Goal: Task Accomplishment & Management: Manage account settings

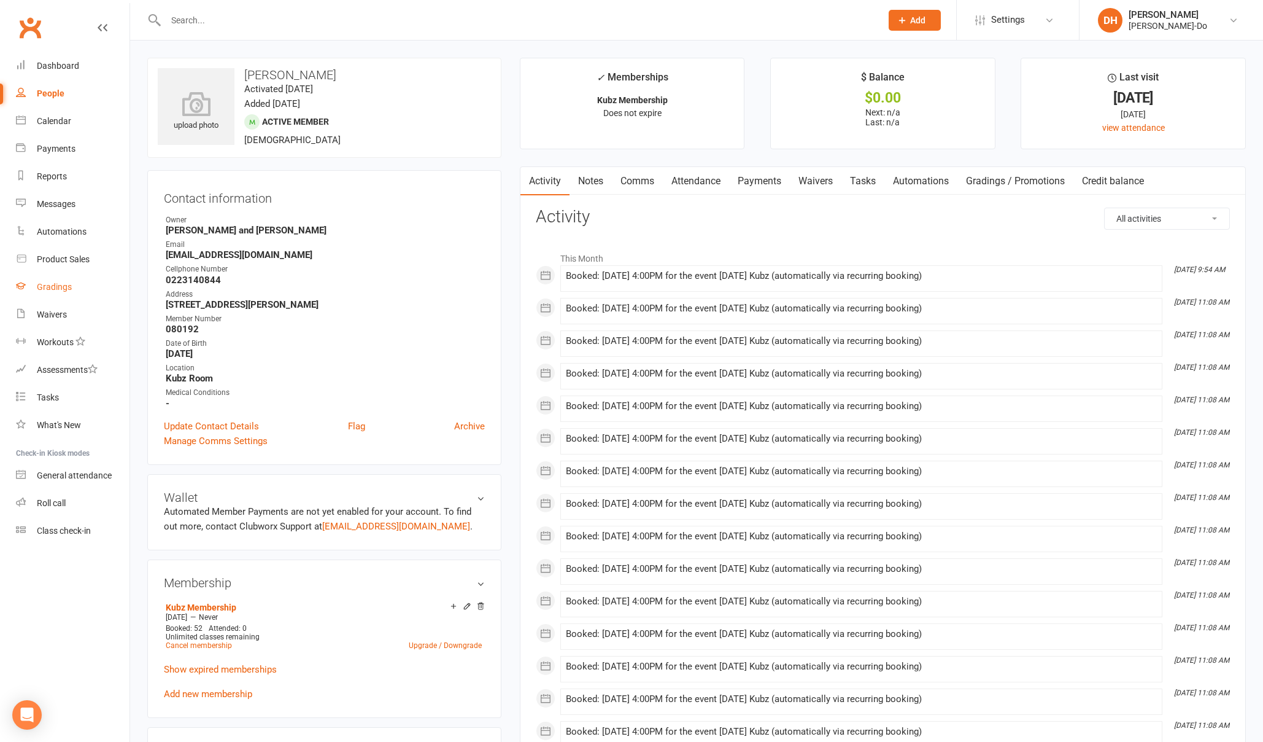
click at [52, 282] on div "Gradings" at bounding box center [54, 287] width 35 height 10
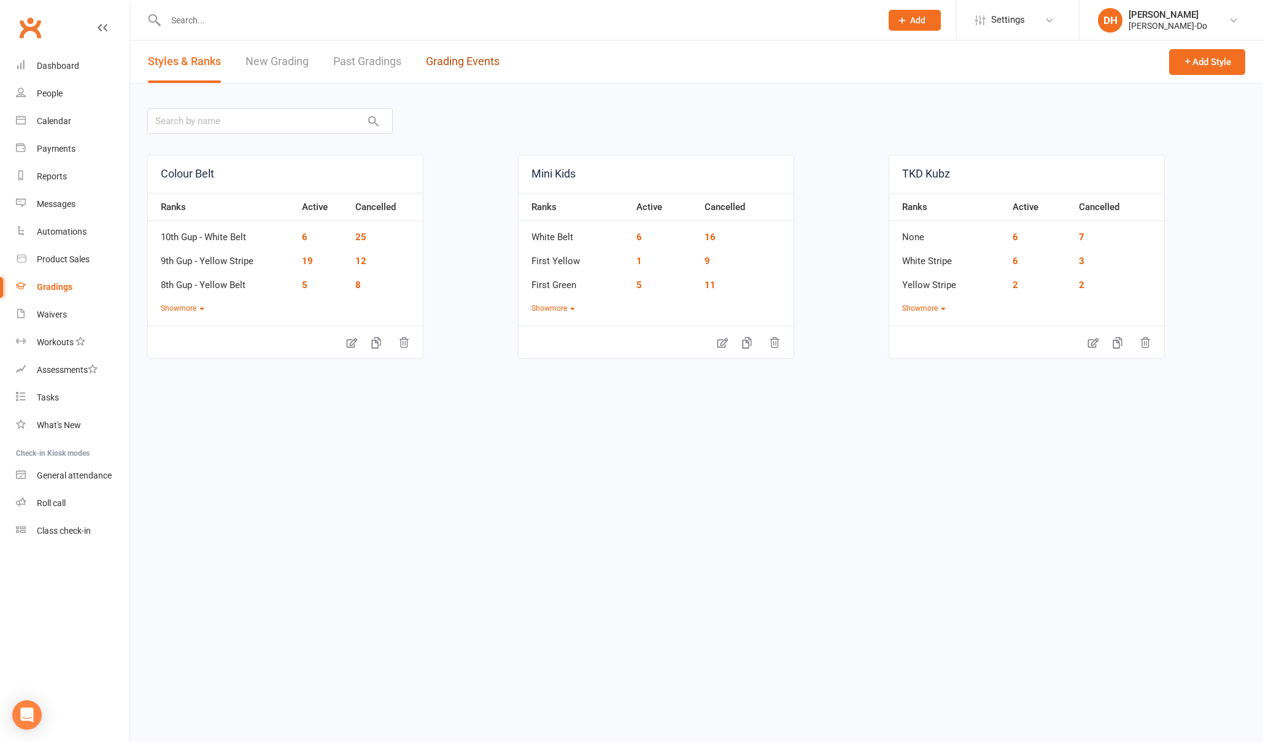
click at [455, 57] on link "Grading Events" at bounding box center [463, 62] width 74 height 42
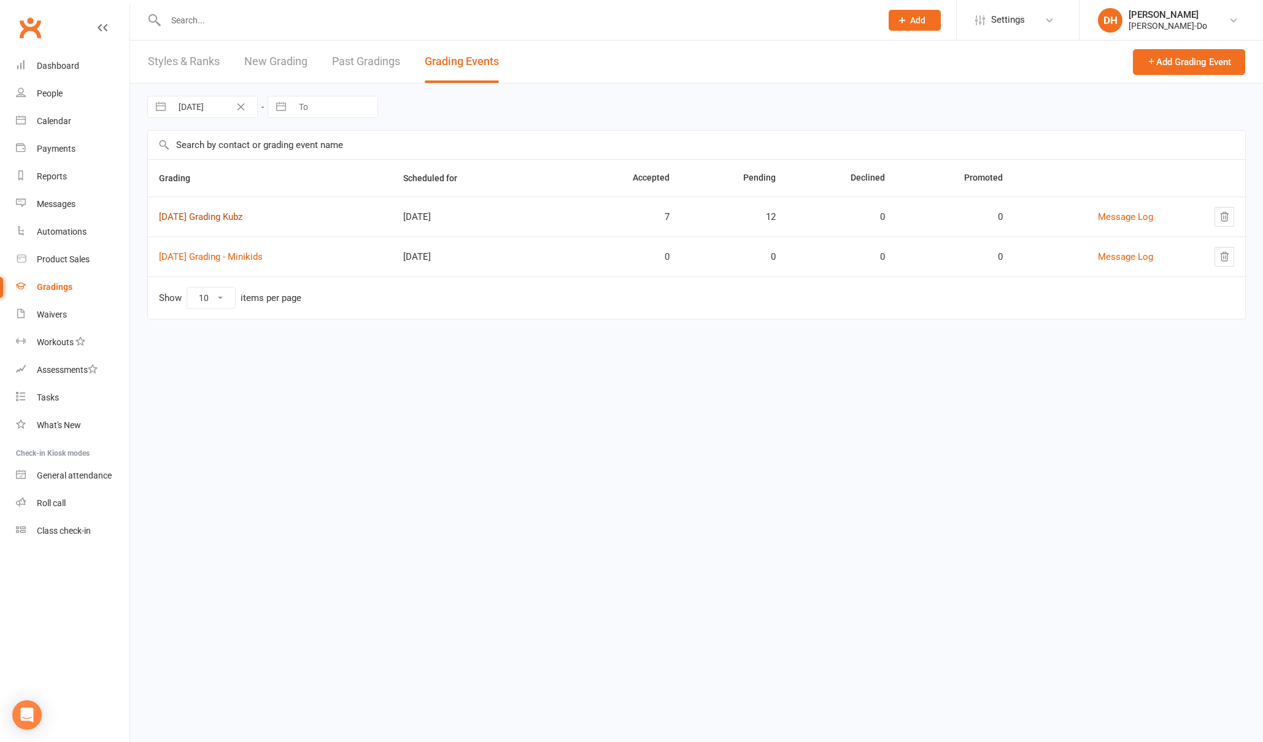
click at [211, 217] on link "[DATE] Grading Kubz" at bounding box center [200, 216] width 83 height 11
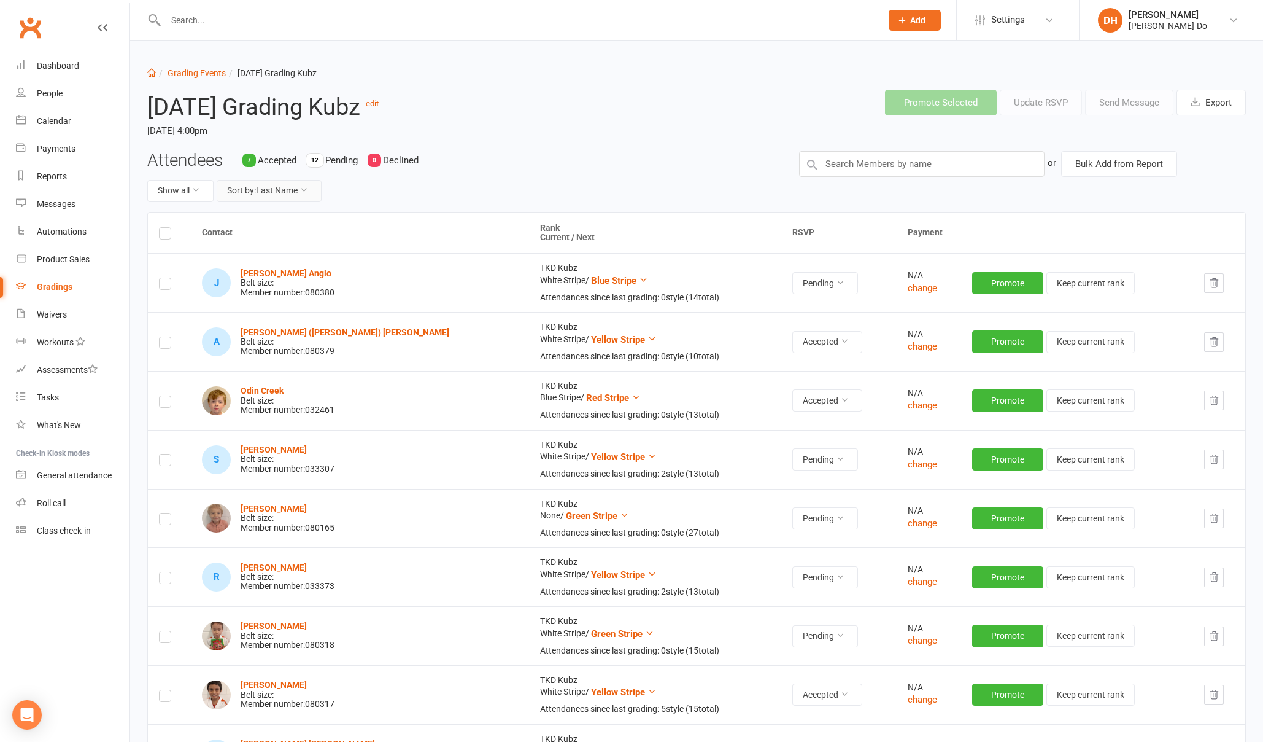
click at [281, 193] on button "Sort by: Last Name" at bounding box center [269, 191] width 105 height 22
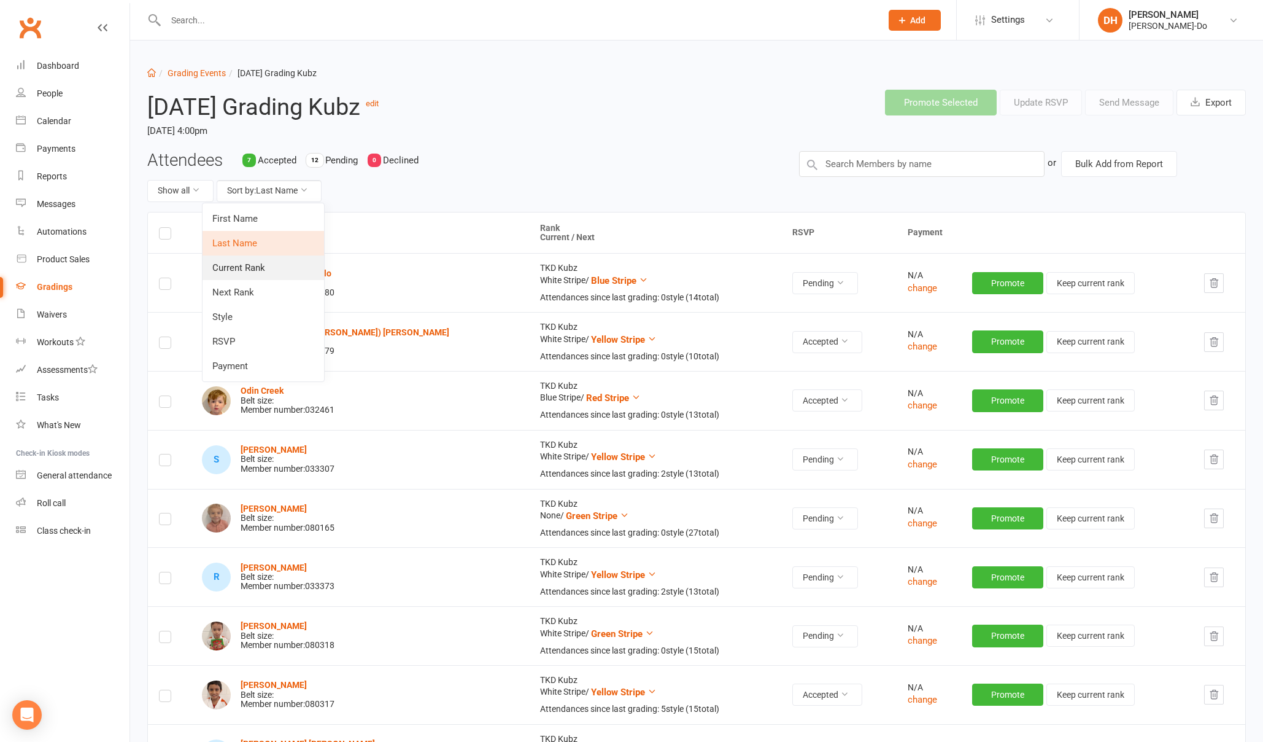
click at [257, 269] on link "Current Rank" at bounding box center [264, 267] width 122 height 25
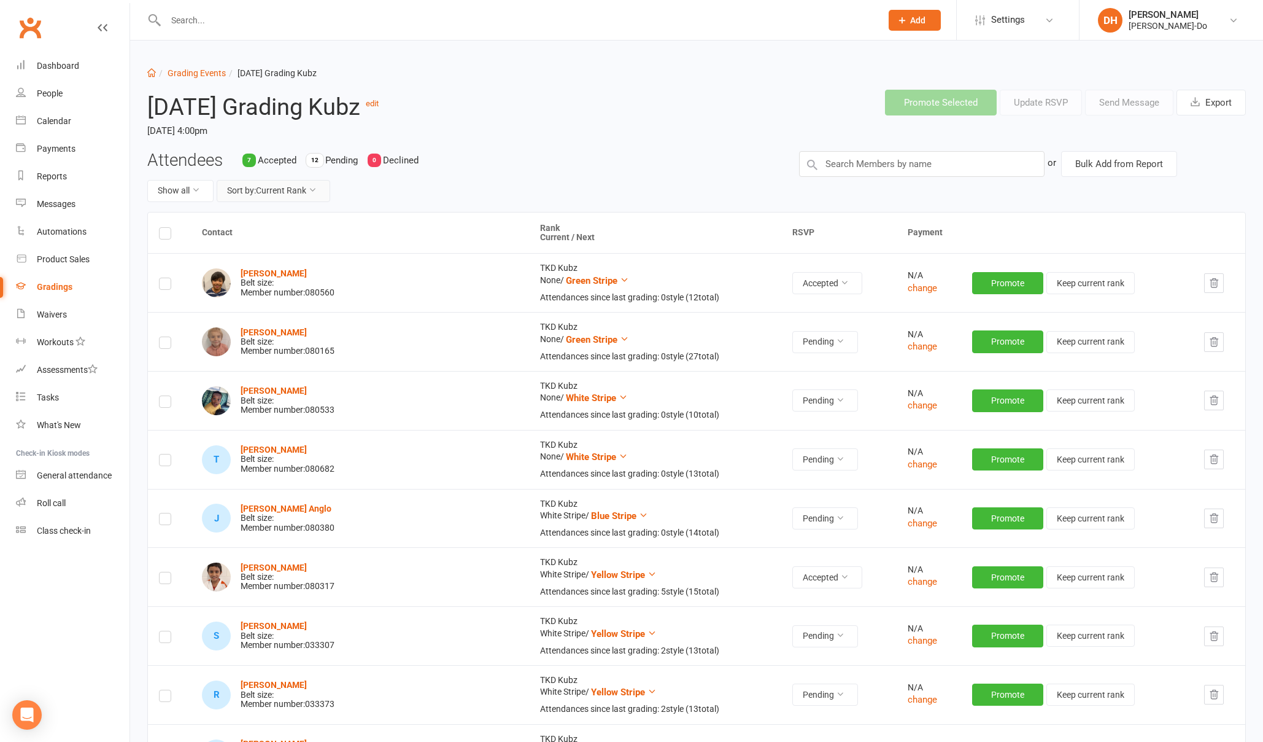
click at [262, 191] on button "Sort by: Current Rank" at bounding box center [274, 191] width 114 height 22
click at [179, 194] on button "Show all" at bounding box center [180, 191] width 66 height 22
click at [193, 293] on link "Pending only" at bounding box center [209, 292] width 122 height 25
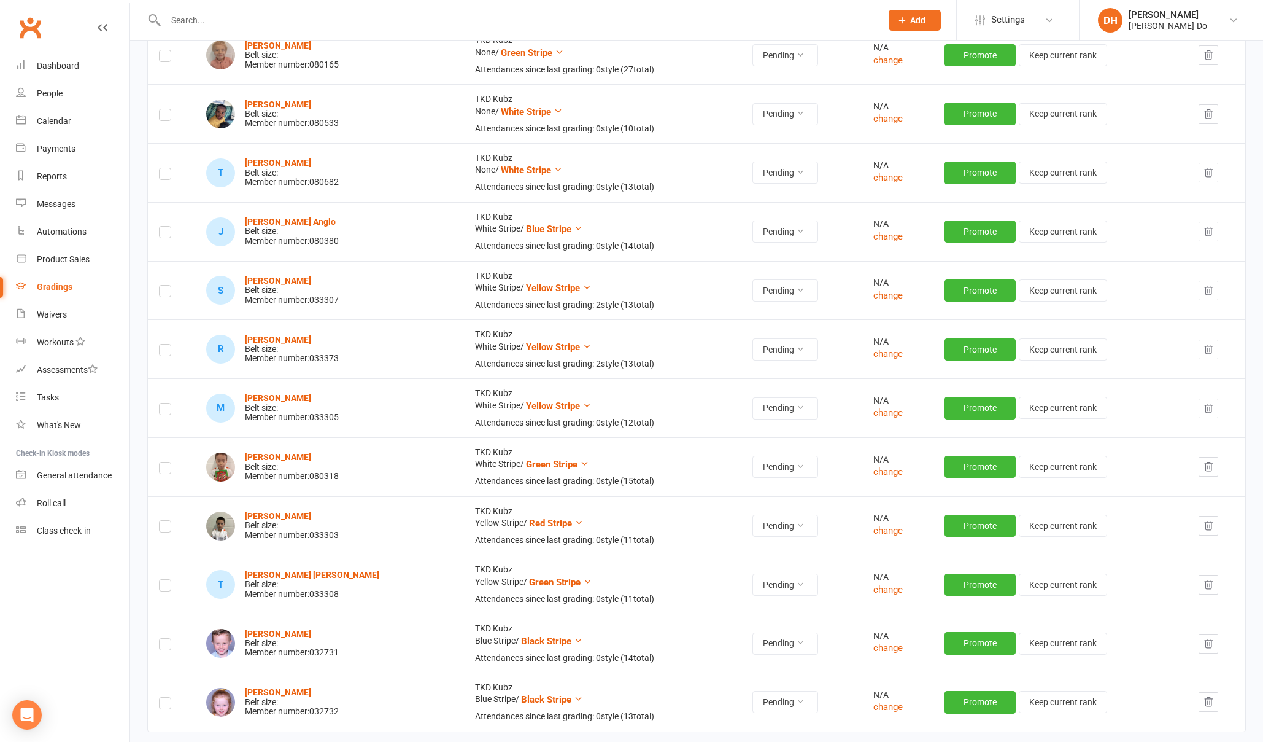
scroll to position [228, 0]
click at [796, 293] on icon at bounding box center [800, 289] width 9 height 9
click at [703, 372] on link "Pending" at bounding box center [735, 366] width 122 height 25
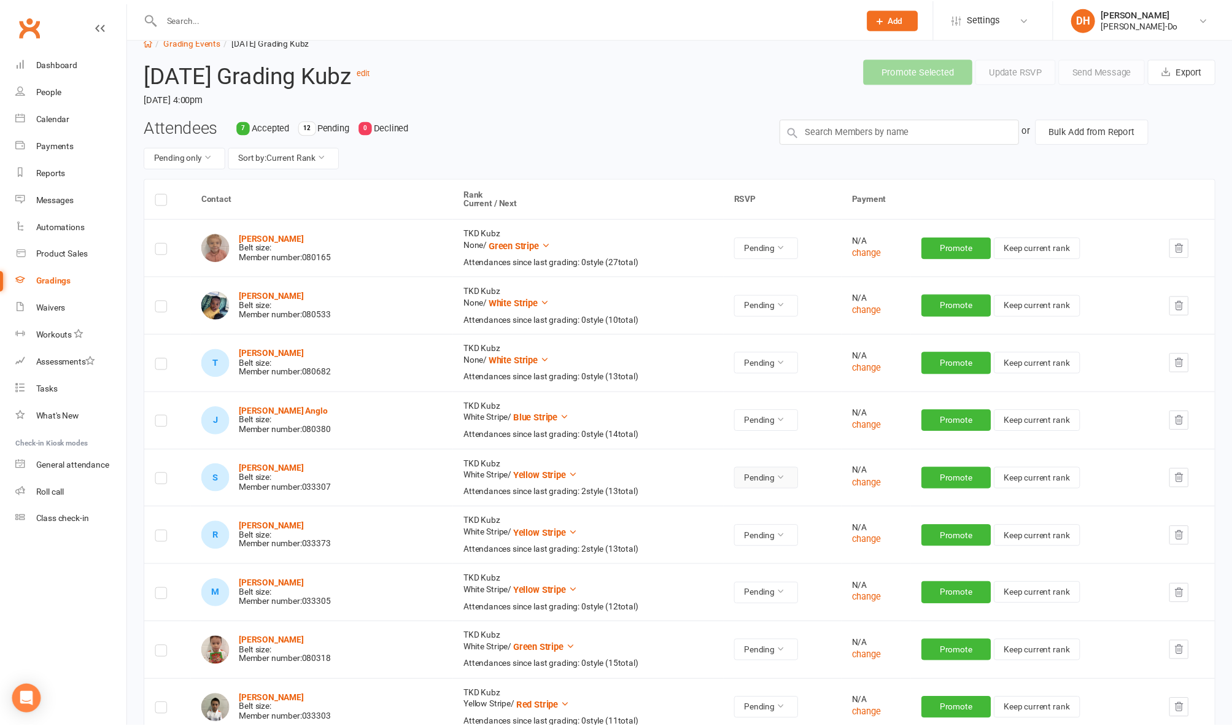
scroll to position [0, 0]
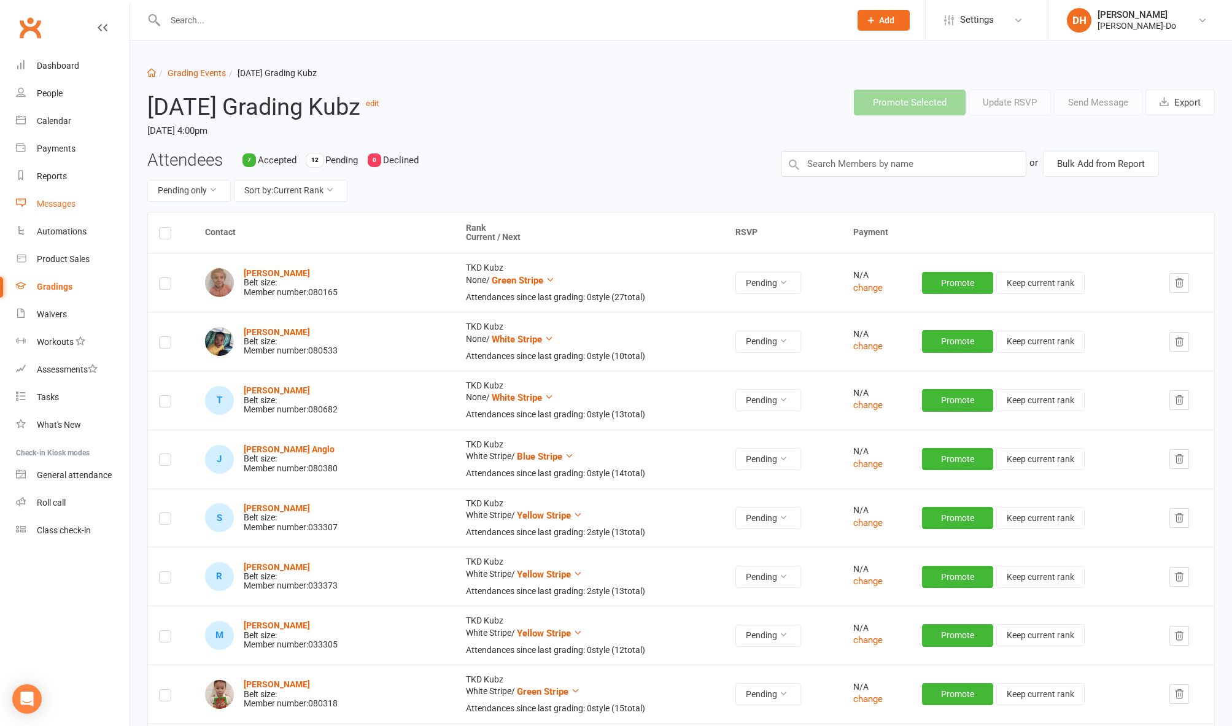
click at [53, 204] on div "Messages" at bounding box center [56, 204] width 39 height 10
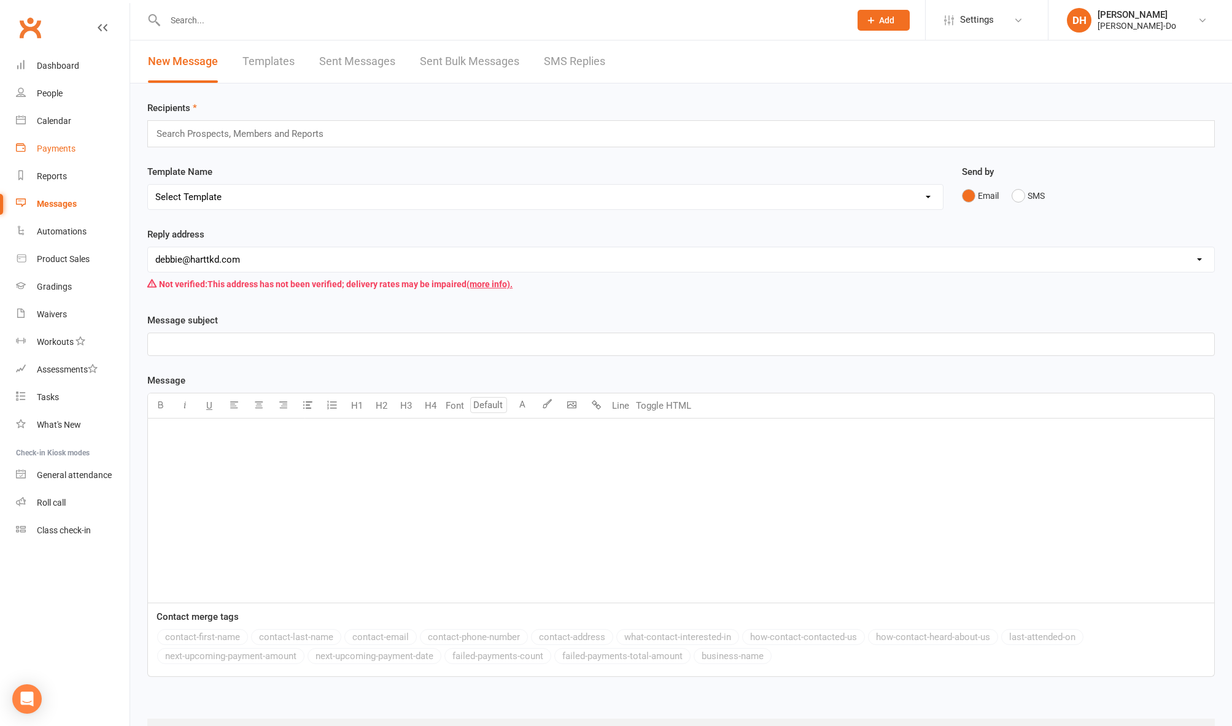
click at [66, 144] on div "Payments" at bounding box center [56, 149] width 39 height 10
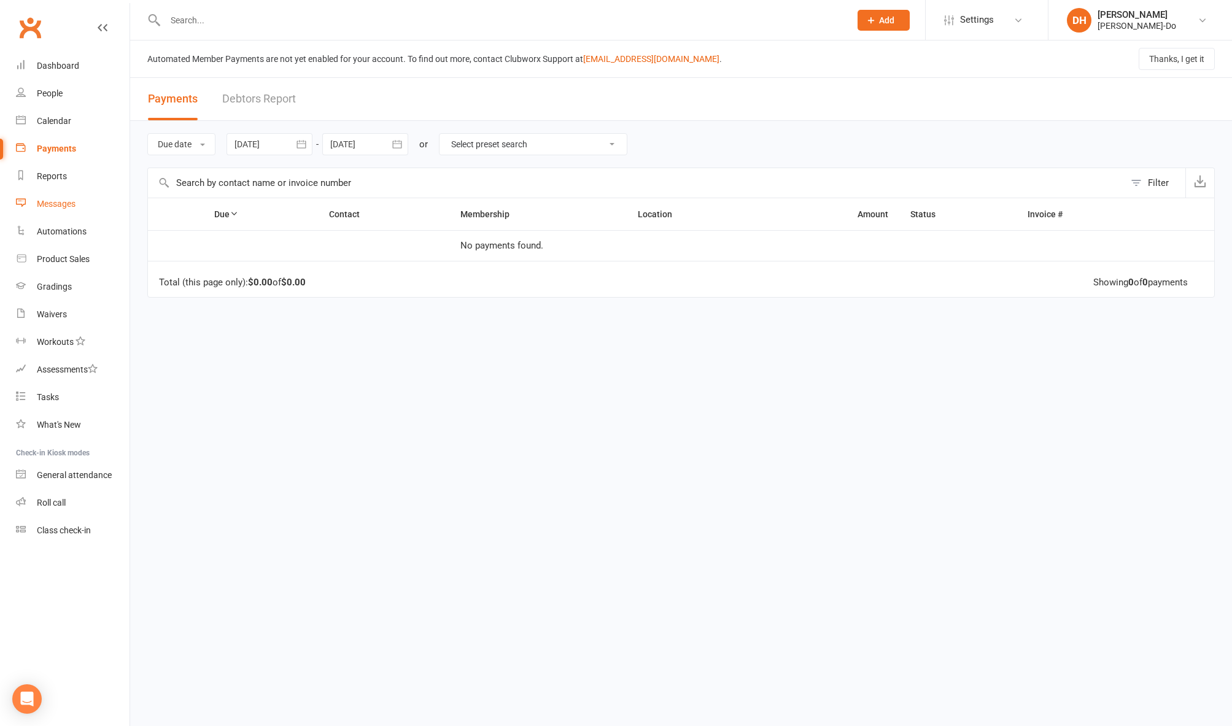
click at [53, 204] on div "Messages" at bounding box center [56, 204] width 39 height 10
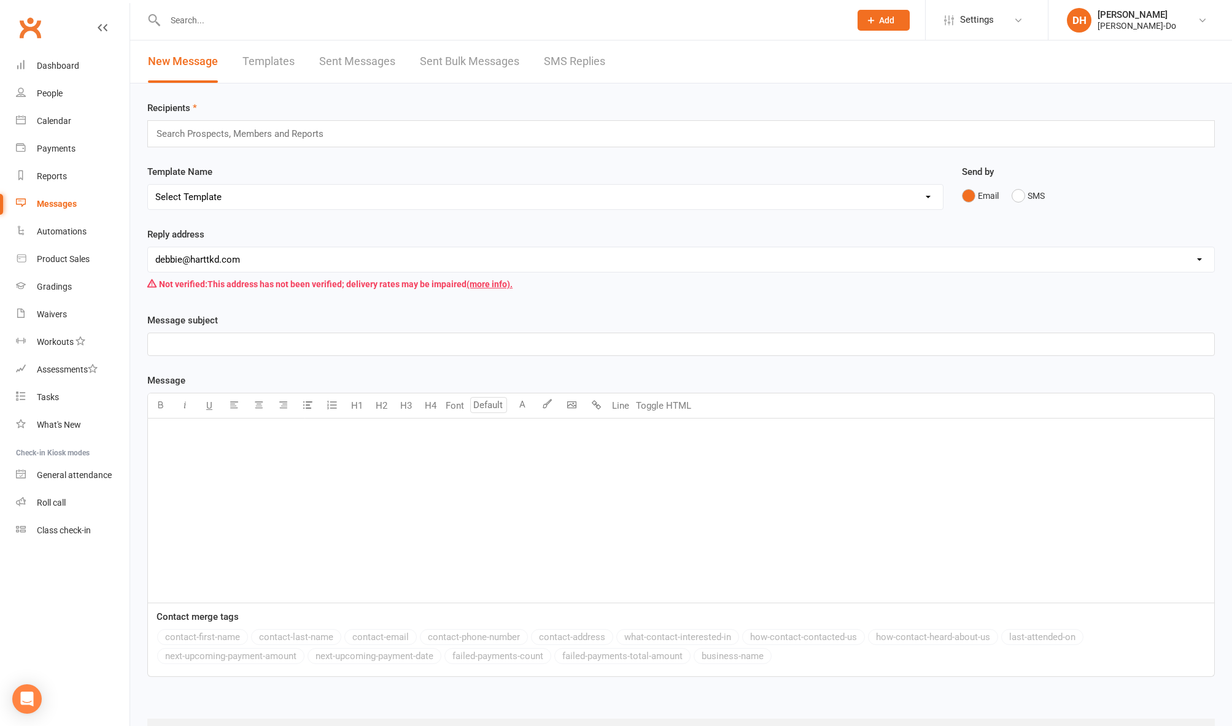
click at [280, 62] on link "Templates" at bounding box center [268, 62] width 52 height 42
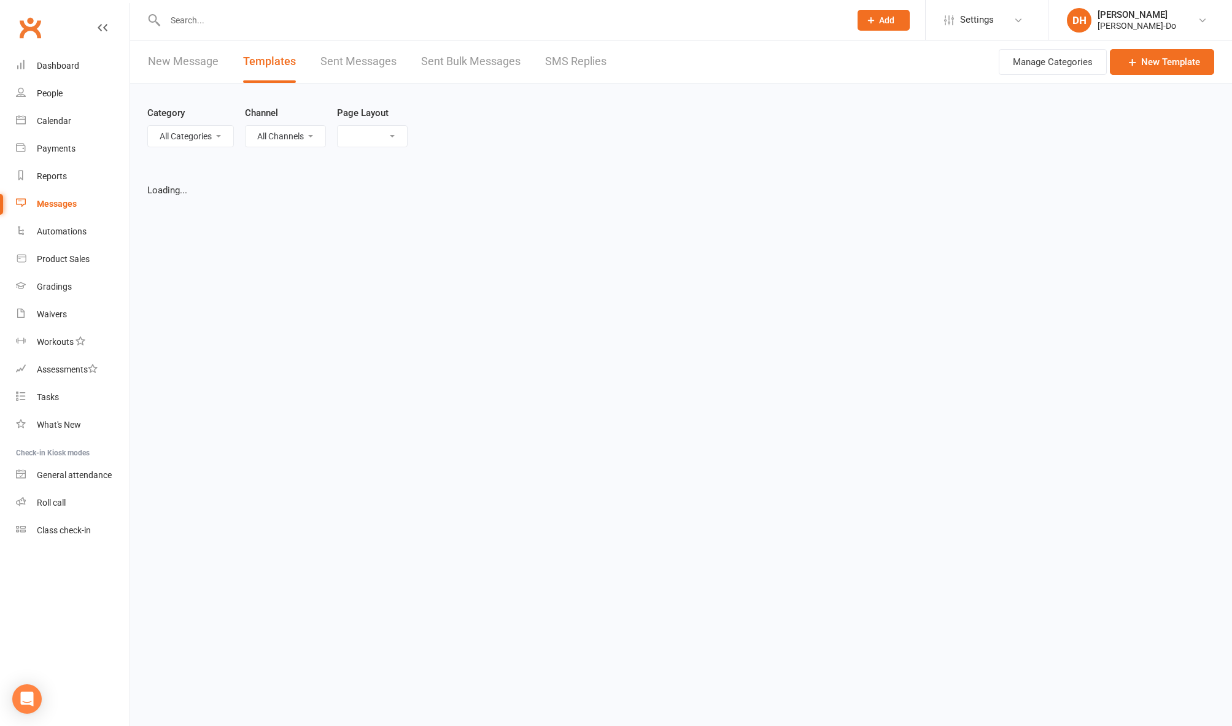
select select "grid"
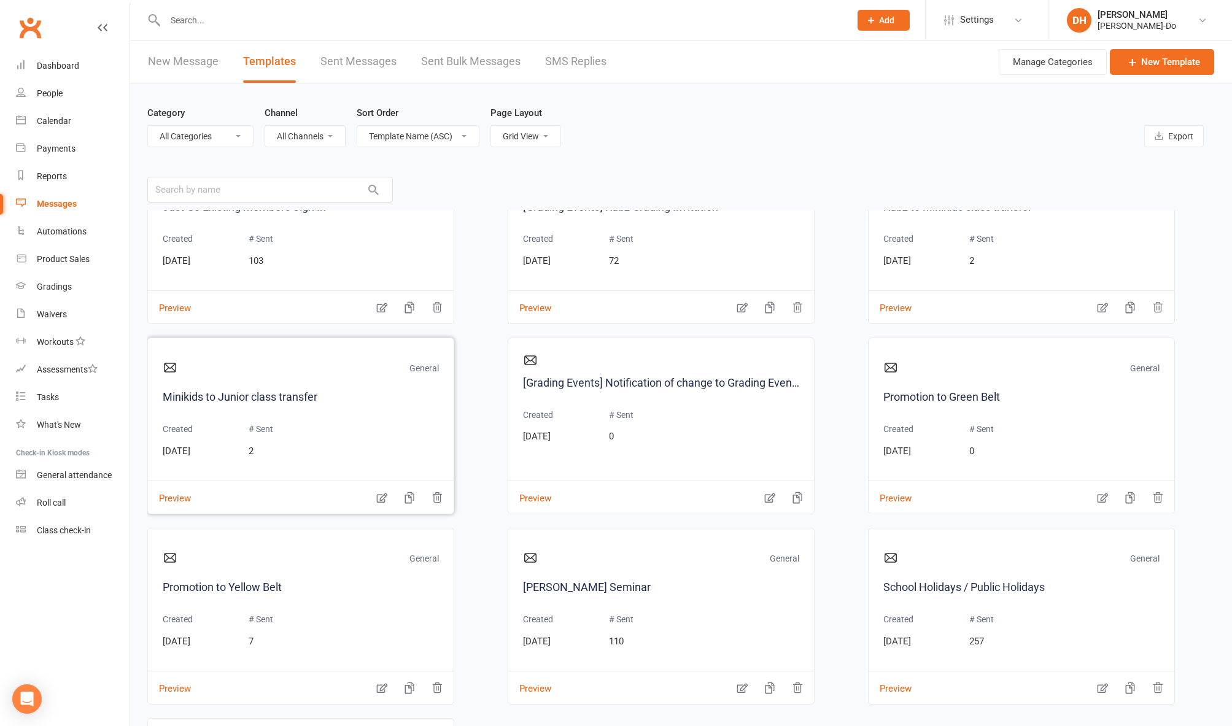
scroll to position [644, 0]
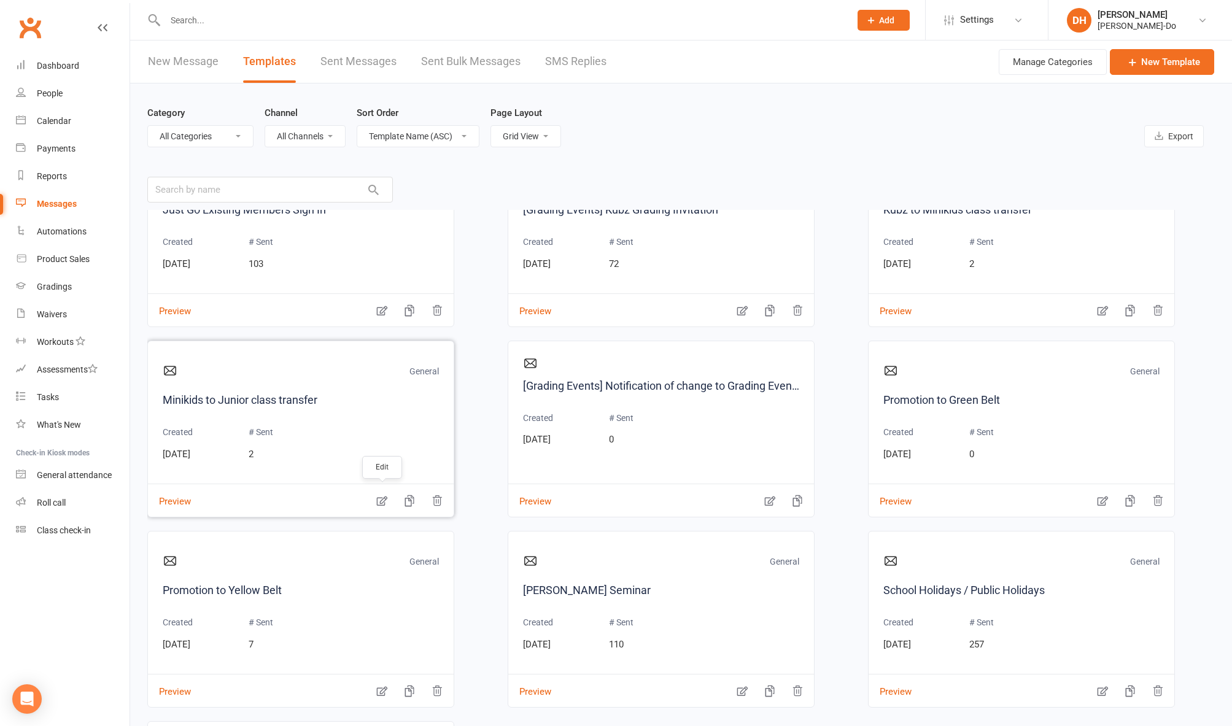
click at [384, 498] on icon "button" at bounding box center [382, 501] width 12 height 12
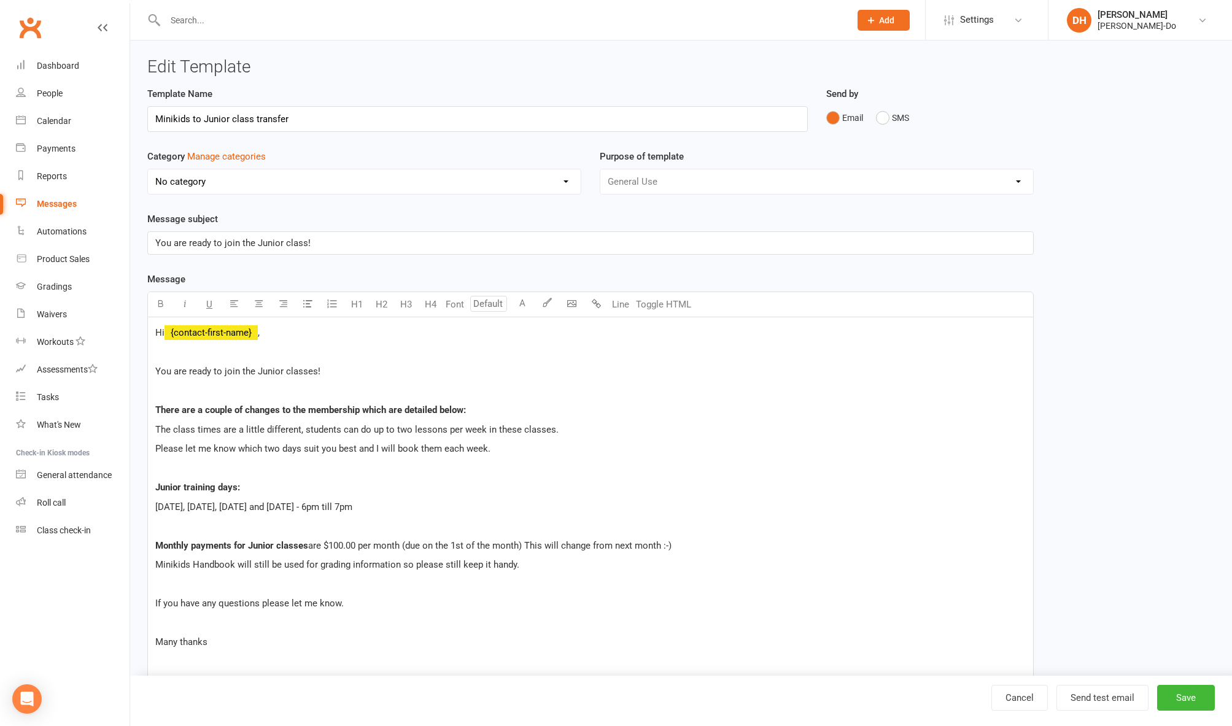
select select "8587"
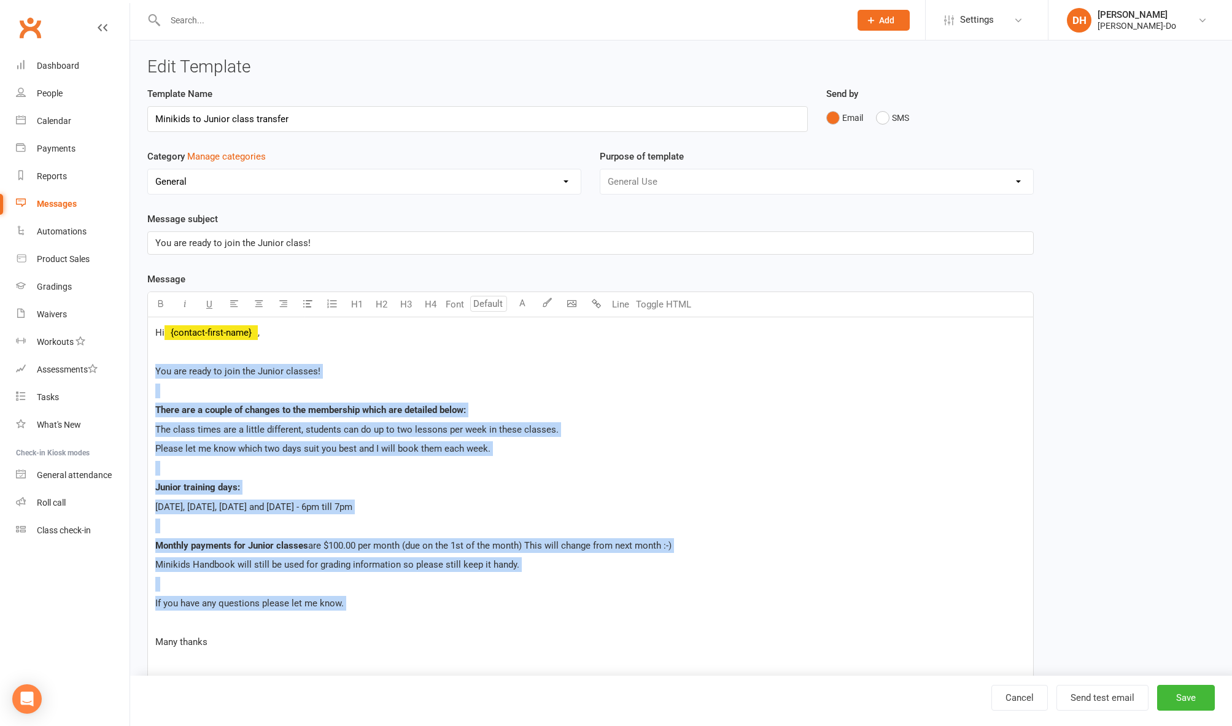
drag, startPoint x: 156, startPoint y: 373, endPoint x: 408, endPoint y: 611, distance: 346.5
click at [408, 611] on div "Hi ﻿ {contact-first-name} , You are ready to join the Junior classes! There are…" at bounding box center [590, 526] width 885 height 418
copy div "You are ready to join the Junior classes! There are a couple of changes to the …"
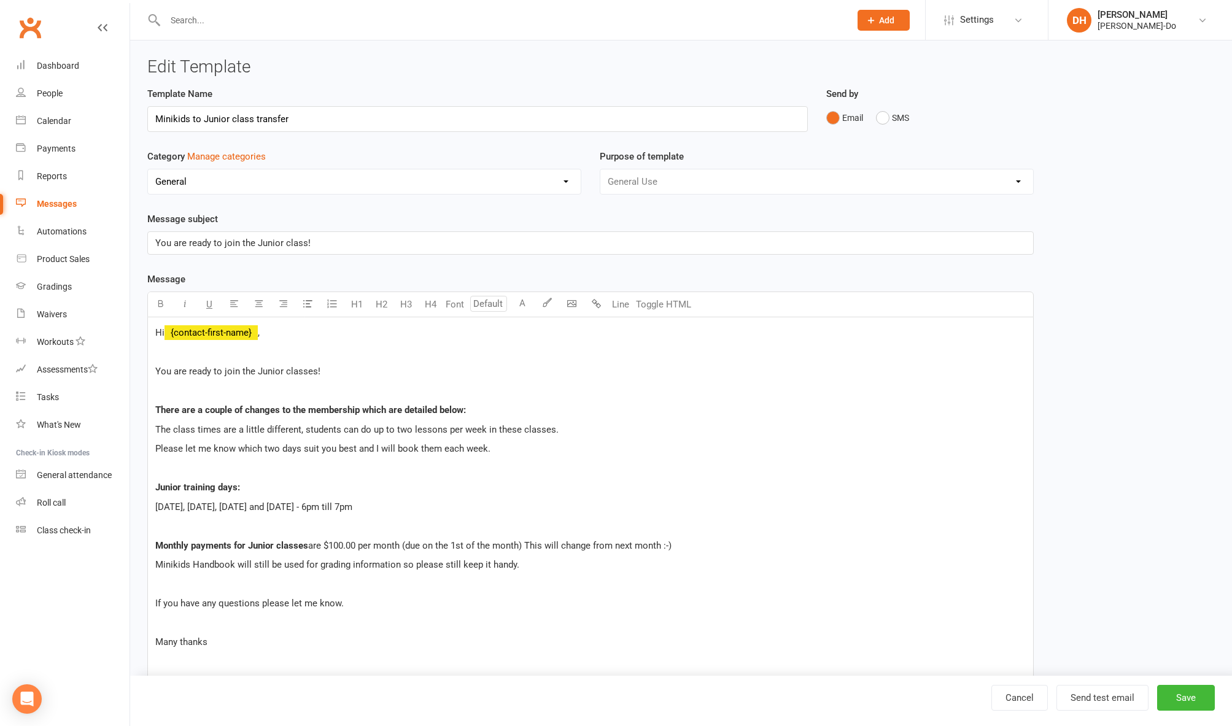
click at [214, 12] on input "text" at bounding box center [501, 20] width 680 height 17
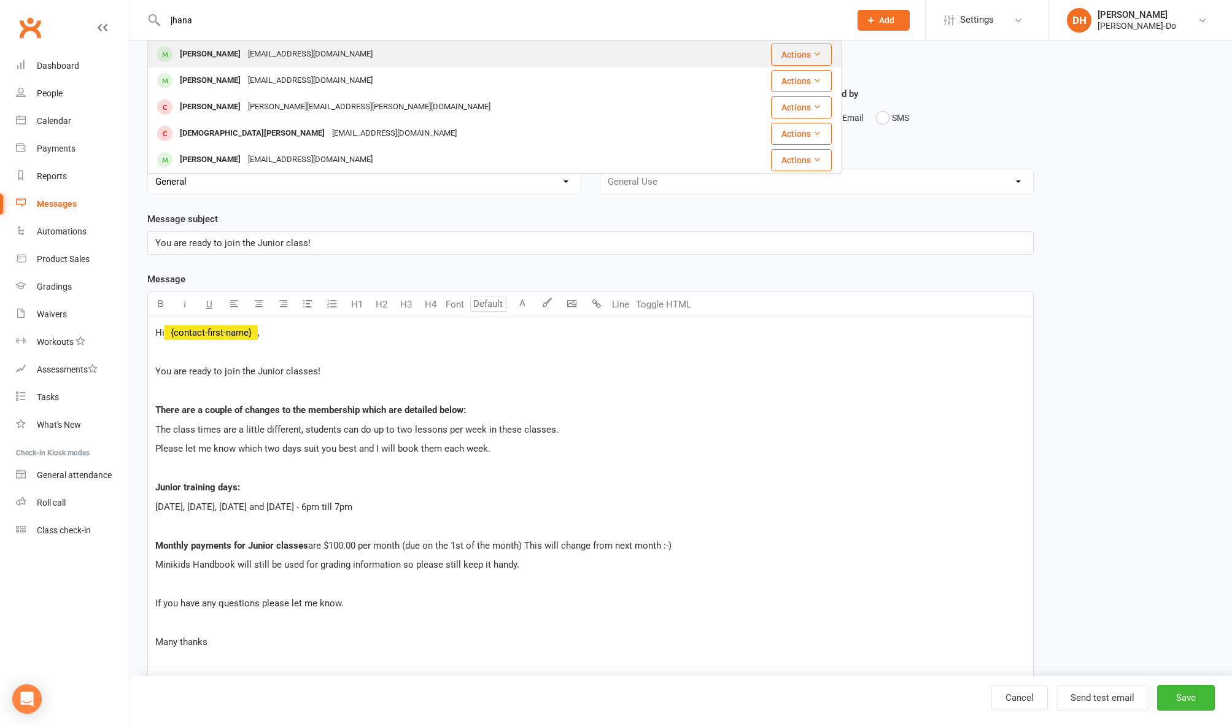
type input "jhana"
click at [228, 53] on div "[PERSON_NAME]" at bounding box center [210, 54] width 68 height 18
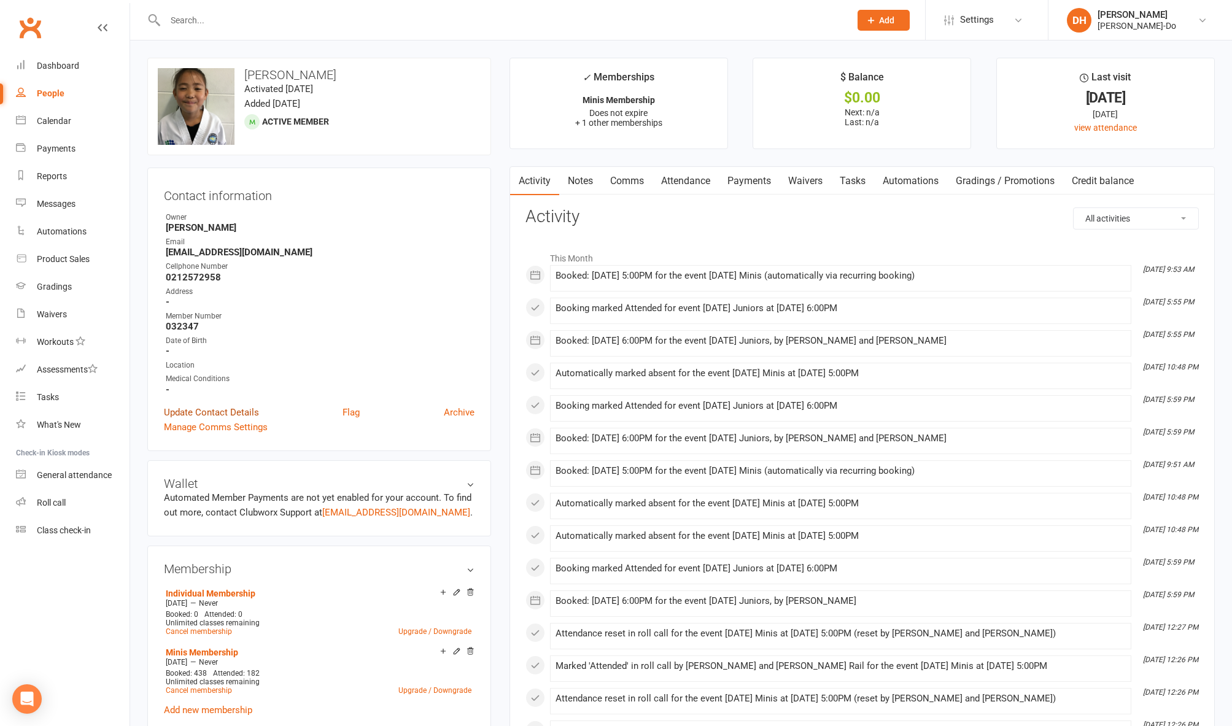
click at [207, 408] on link "Update Contact Details" at bounding box center [211, 412] width 95 height 15
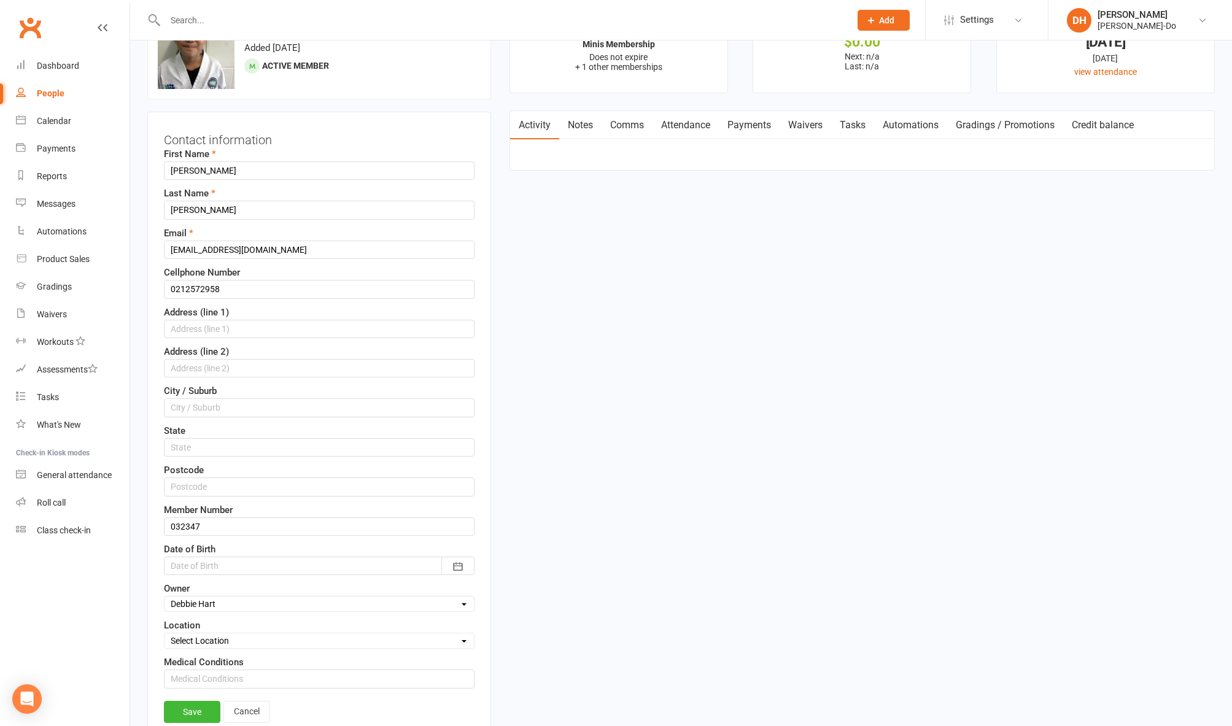
scroll to position [58, 0]
click at [219, 563] on div at bounding box center [319, 564] width 311 height 18
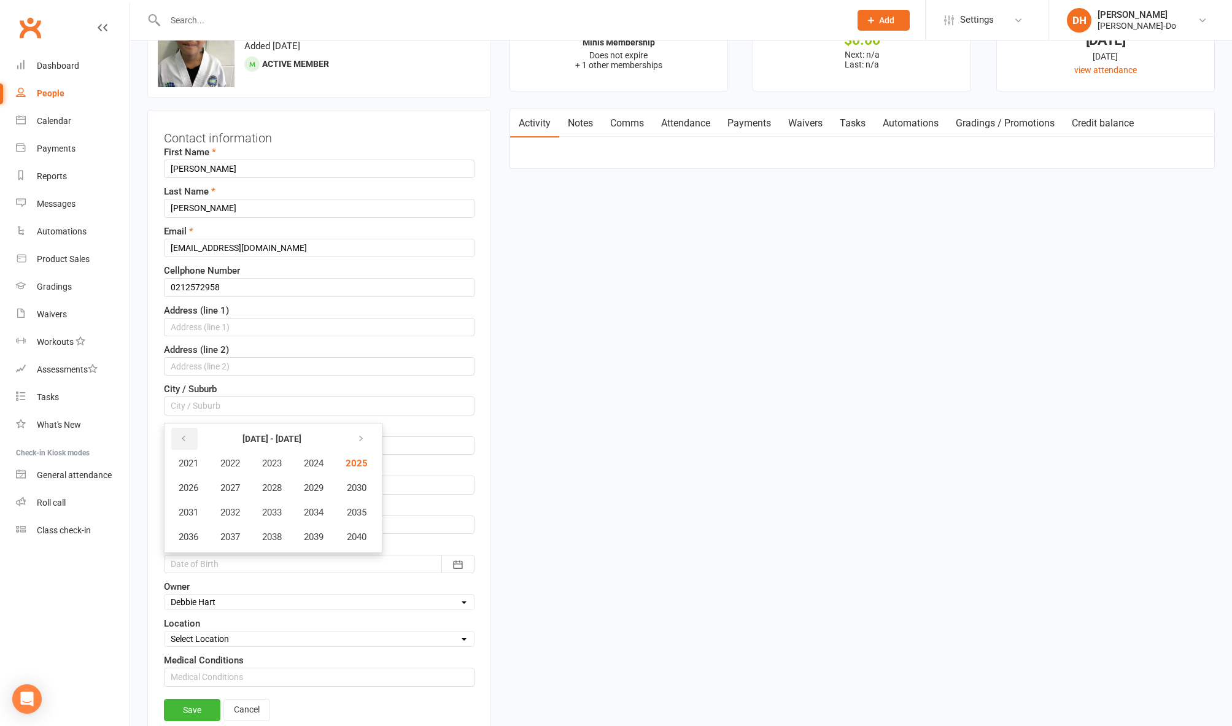
click at [182, 438] on icon "button" at bounding box center [183, 439] width 9 height 10
click at [362, 513] on span "2015" at bounding box center [356, 512] width 20 height 11
click at [197, 538] on span "October" at bounding box center [195, 537] width 33 height 11
click at [323, 510] on span "08" at bounding box center [322, 511] width 10 height 10
type input "[DATE]"
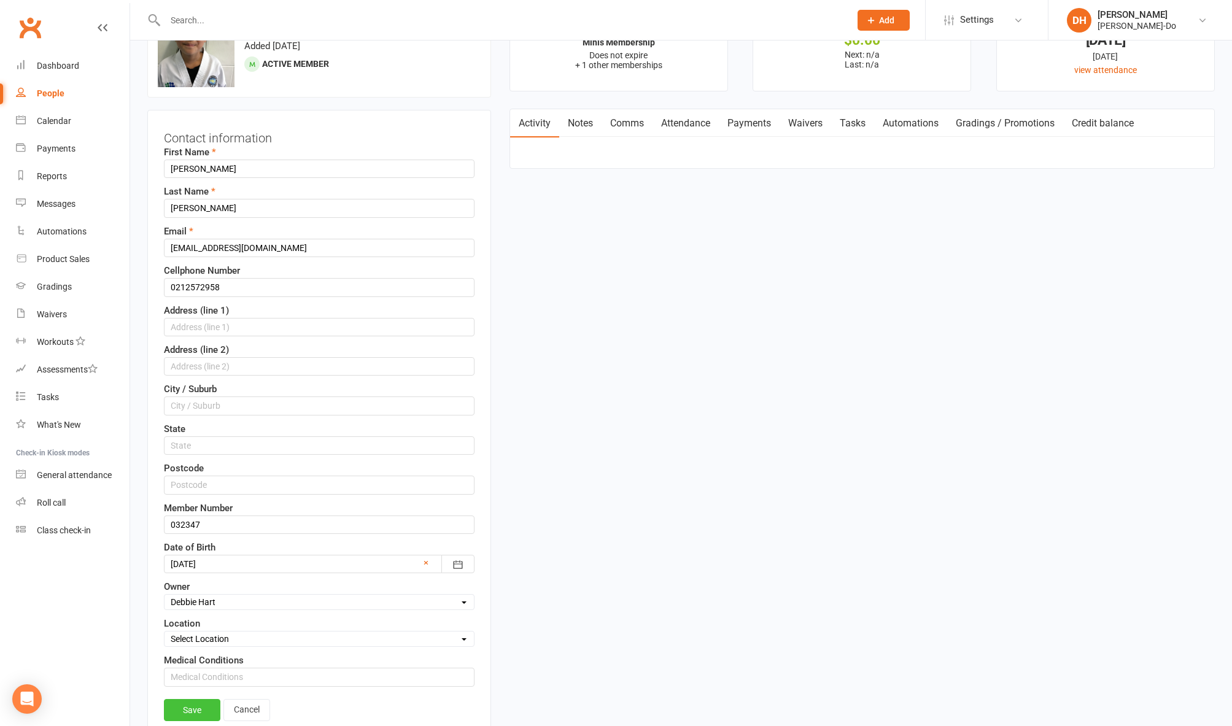
click at [196, 709] on link "Save" at bounding box center [192, 710] width 56 height 22
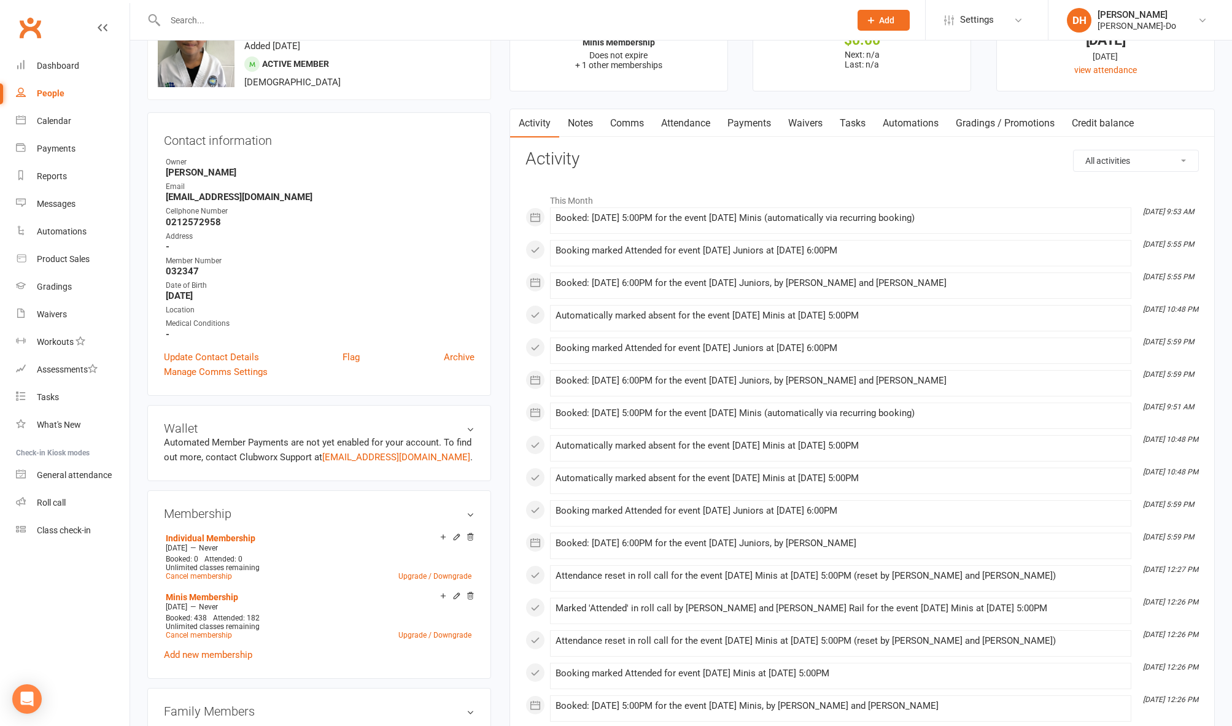
click at [254, 23] on input "text" at bounding box center [501, 20] width 680 height 17
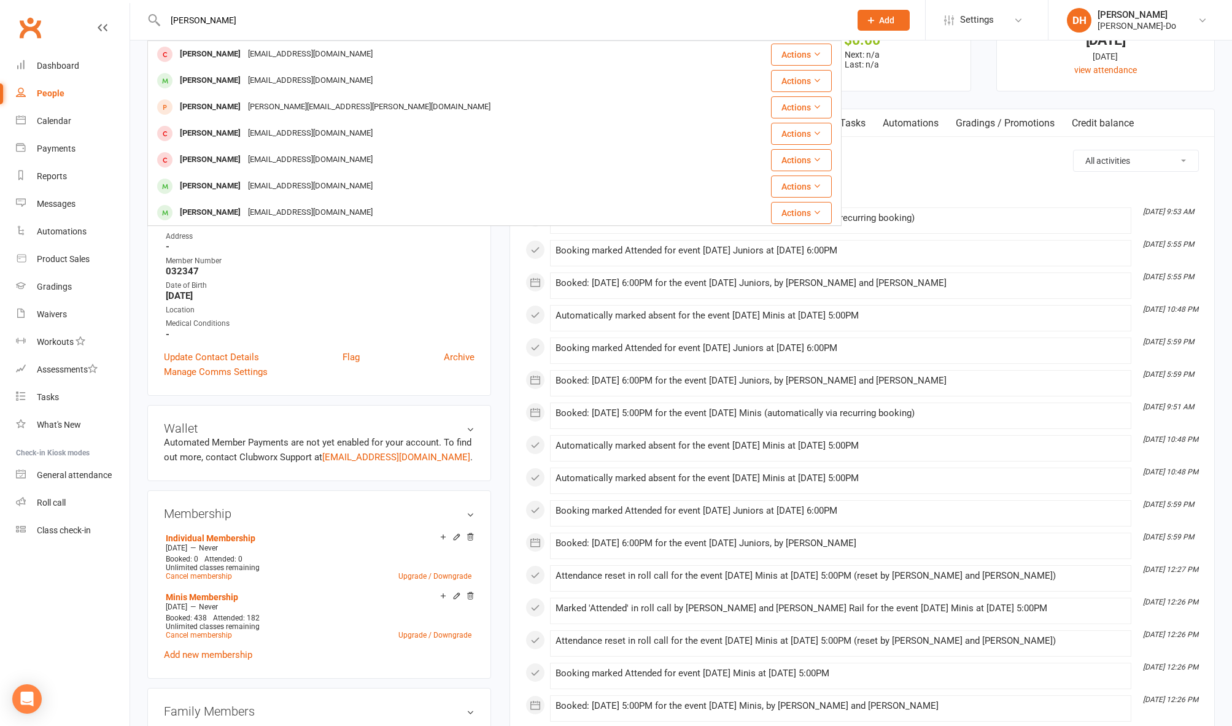
type input "[PERSON_NAME]"
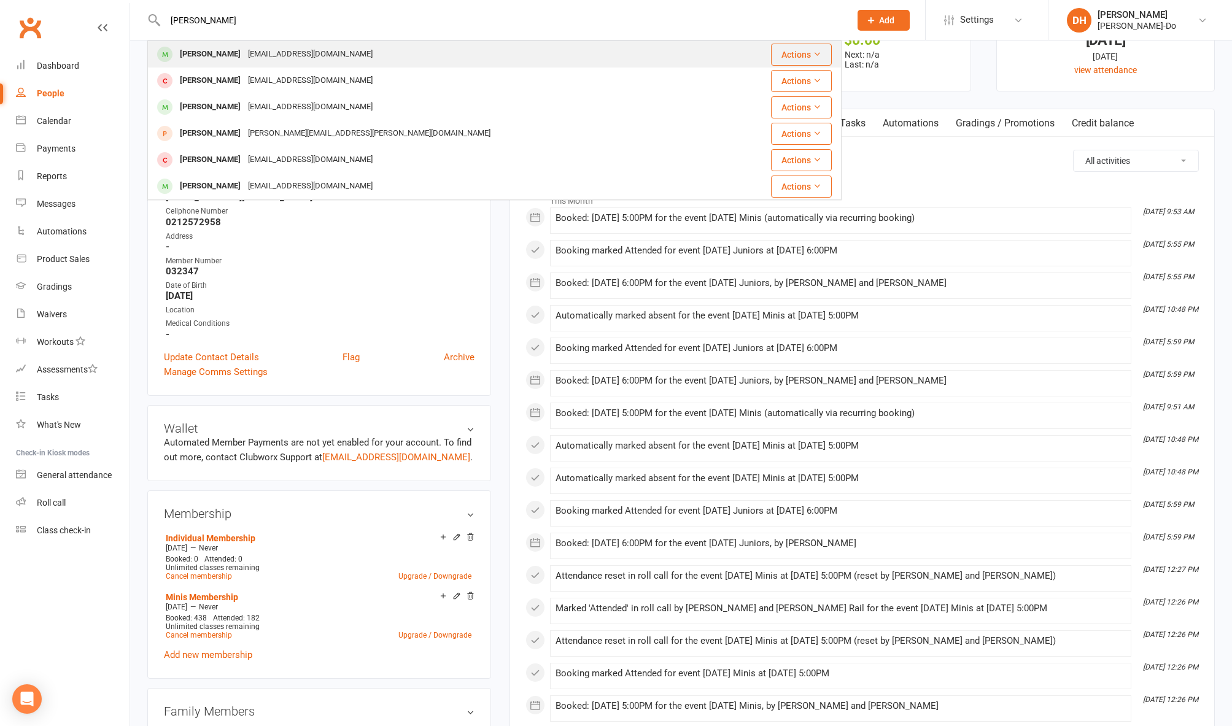
click at [220, 53] on div "[PERSON_NAME]" at bounding box center [210, 54] width 68 height 18
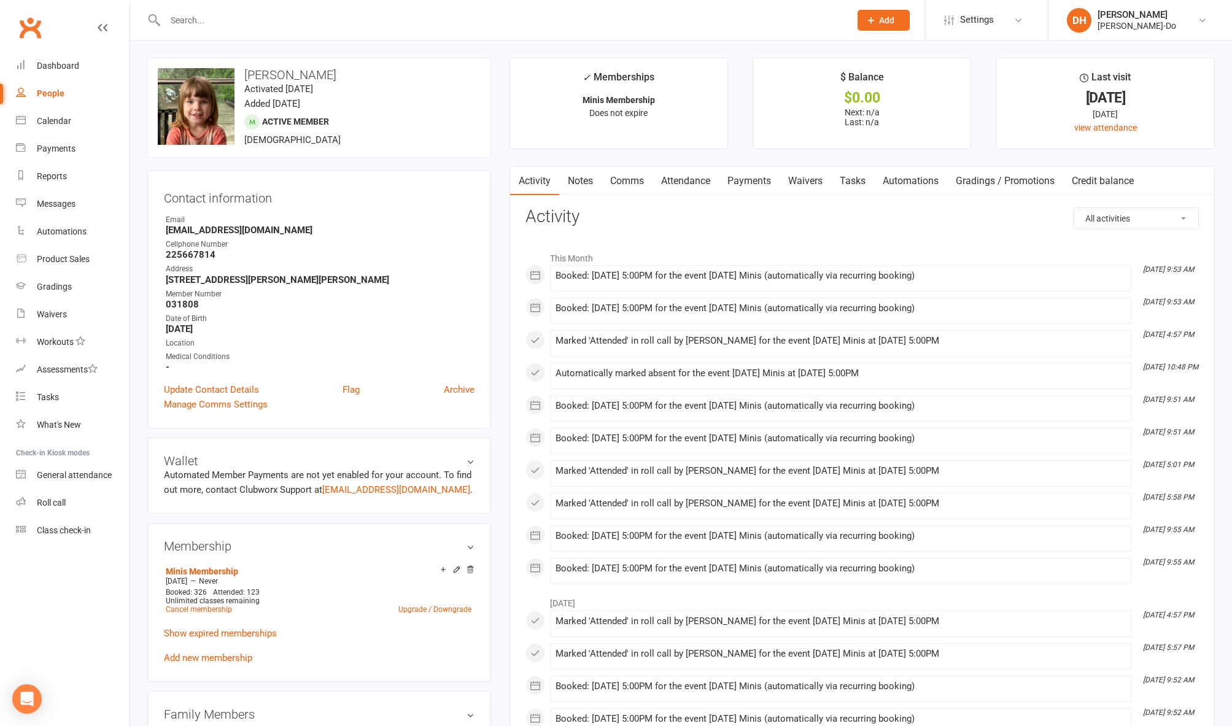
click at [680, 177] on link "Attendance" at bounding box center [686, 181] width 66 height 28
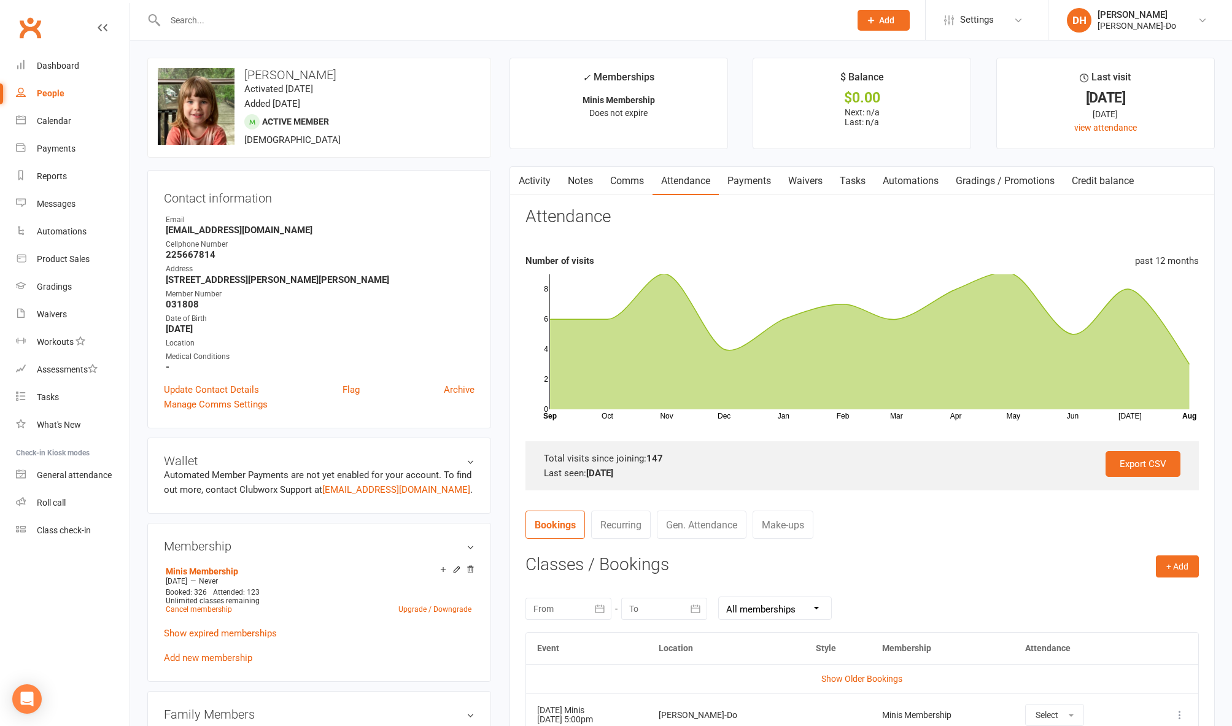
click at [190, 23] on input "text" at bounding box center [501, 20] width 680 height 17
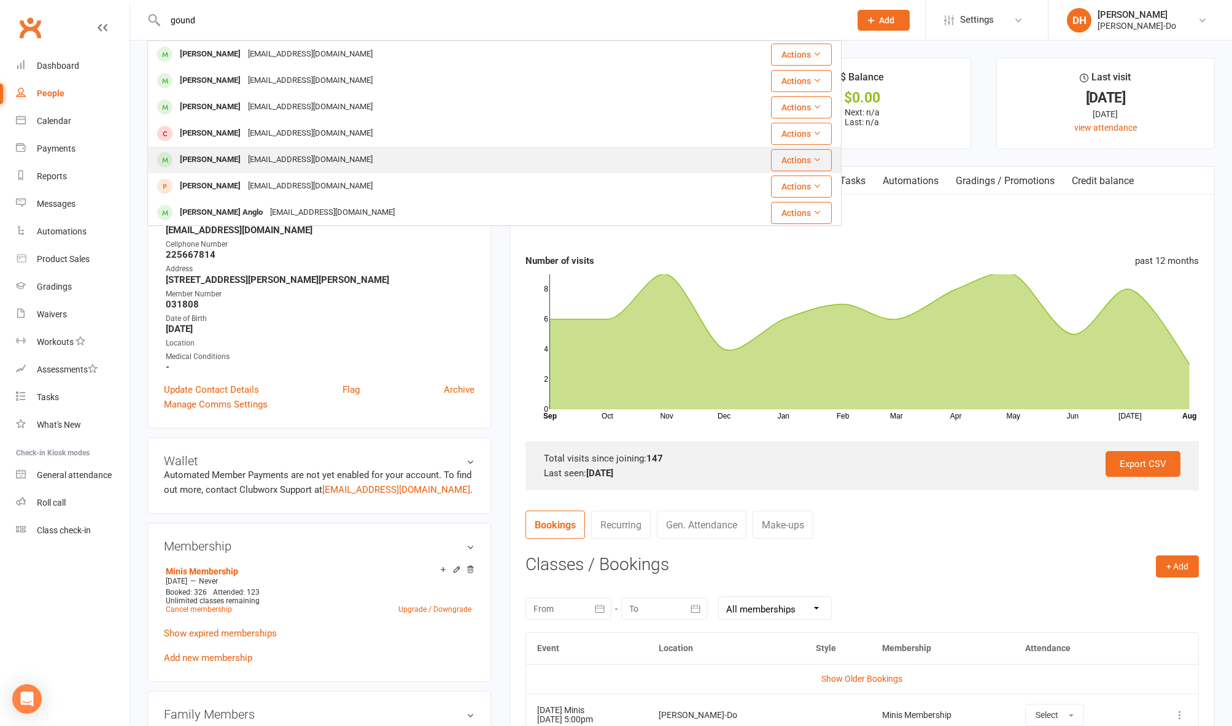
type input "gound"
click at [203, 162] on div "[PERSON_NAME]" at bounding box center [210, 160] width 68 height 18
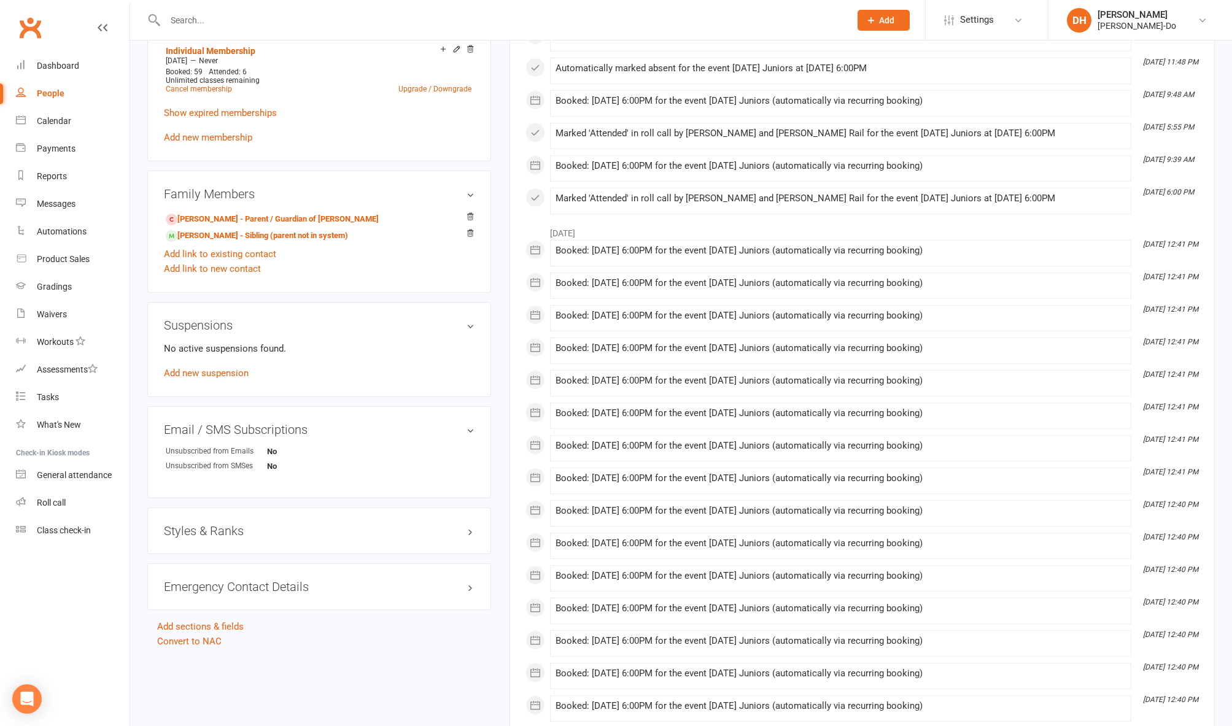
scroll to position [525, 0]
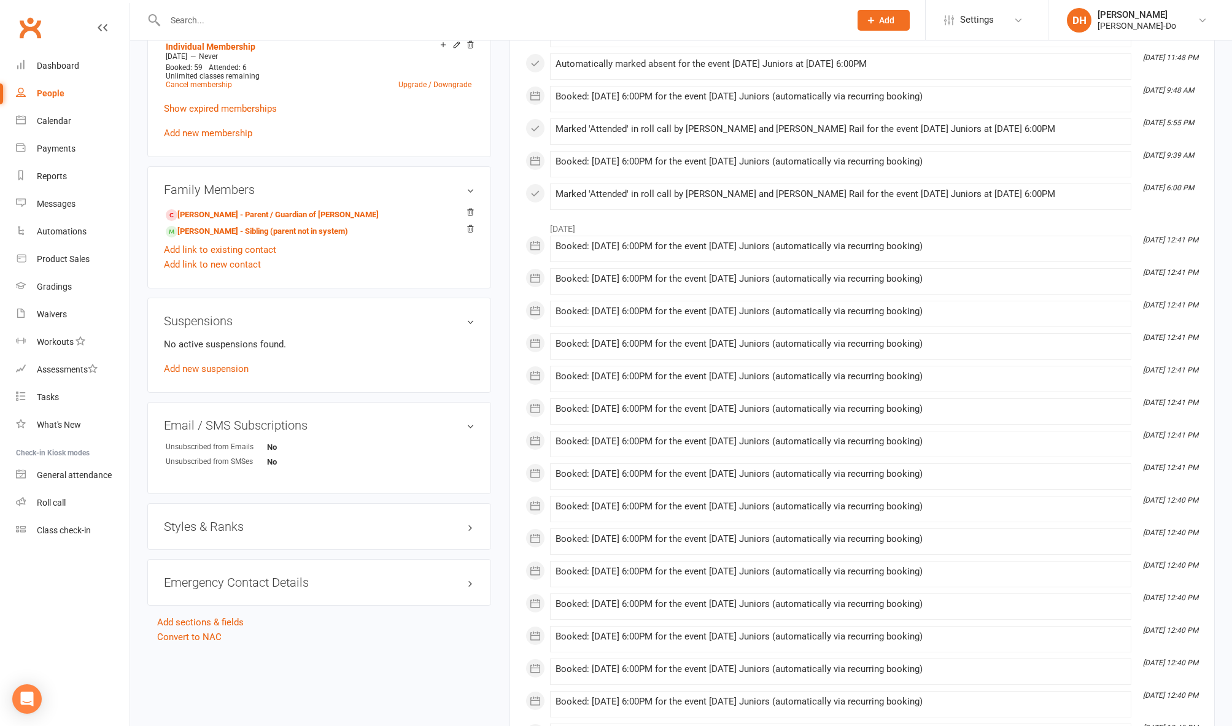
click at [227, 530] on h3 "Styles & Ranks" at bounding box center [319, 527] width 311 height 14
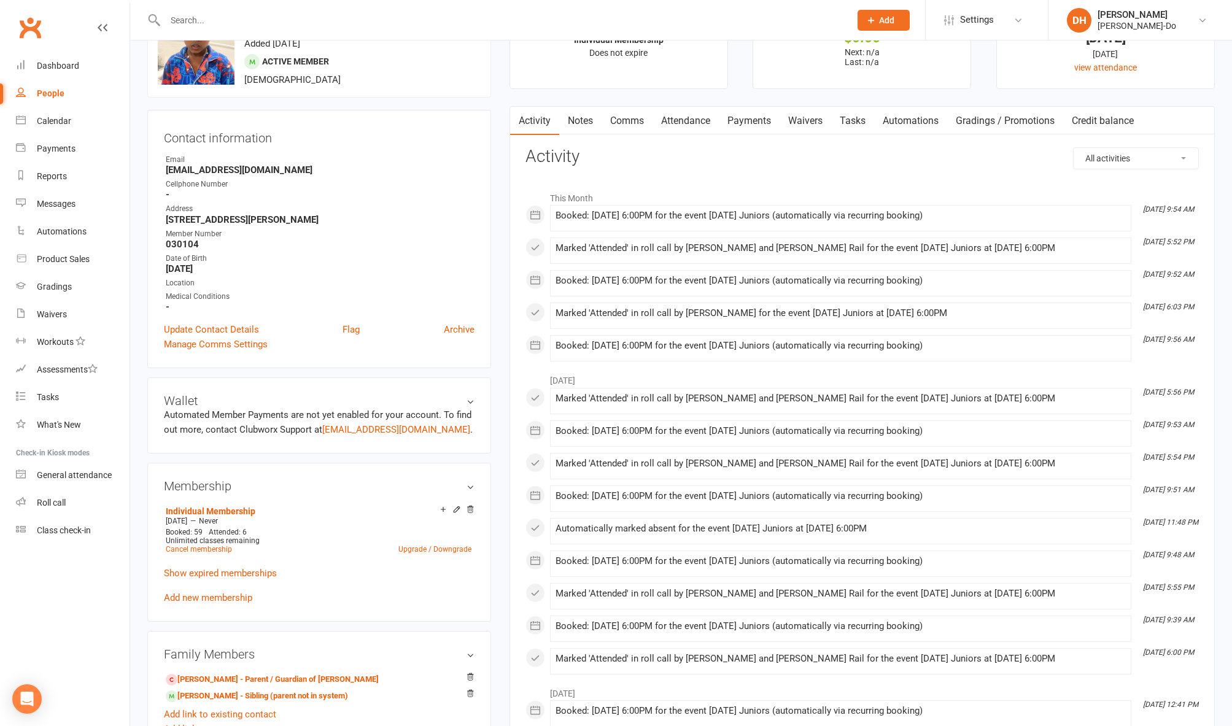
scroll to position [0, 0]
